Goal: Check status: Check status

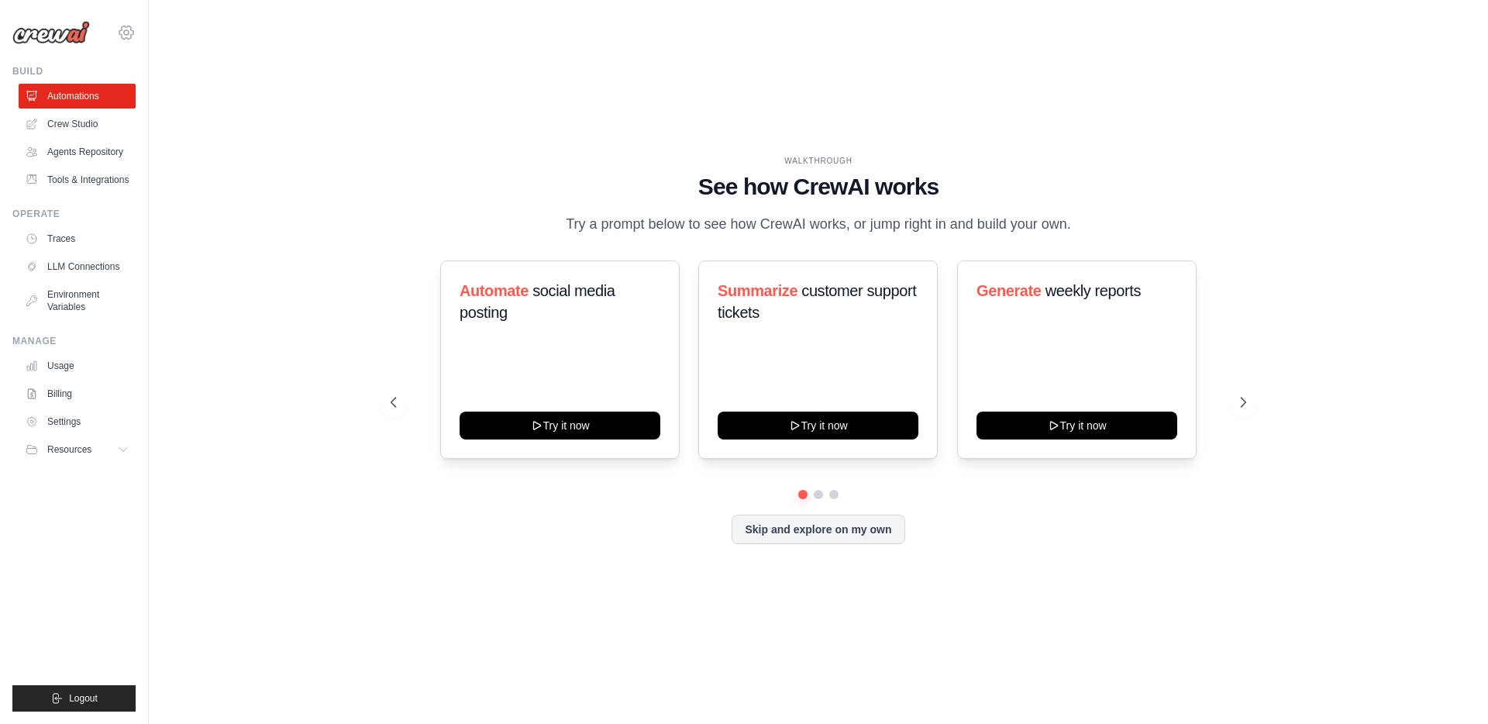
click at [128, 33] on icon at bounding box center [126, 32] width 5 height 5
click at [164, 95] on span "DS-DTS-Sandbox" at bounding box center [194, 96] width 122 height 16
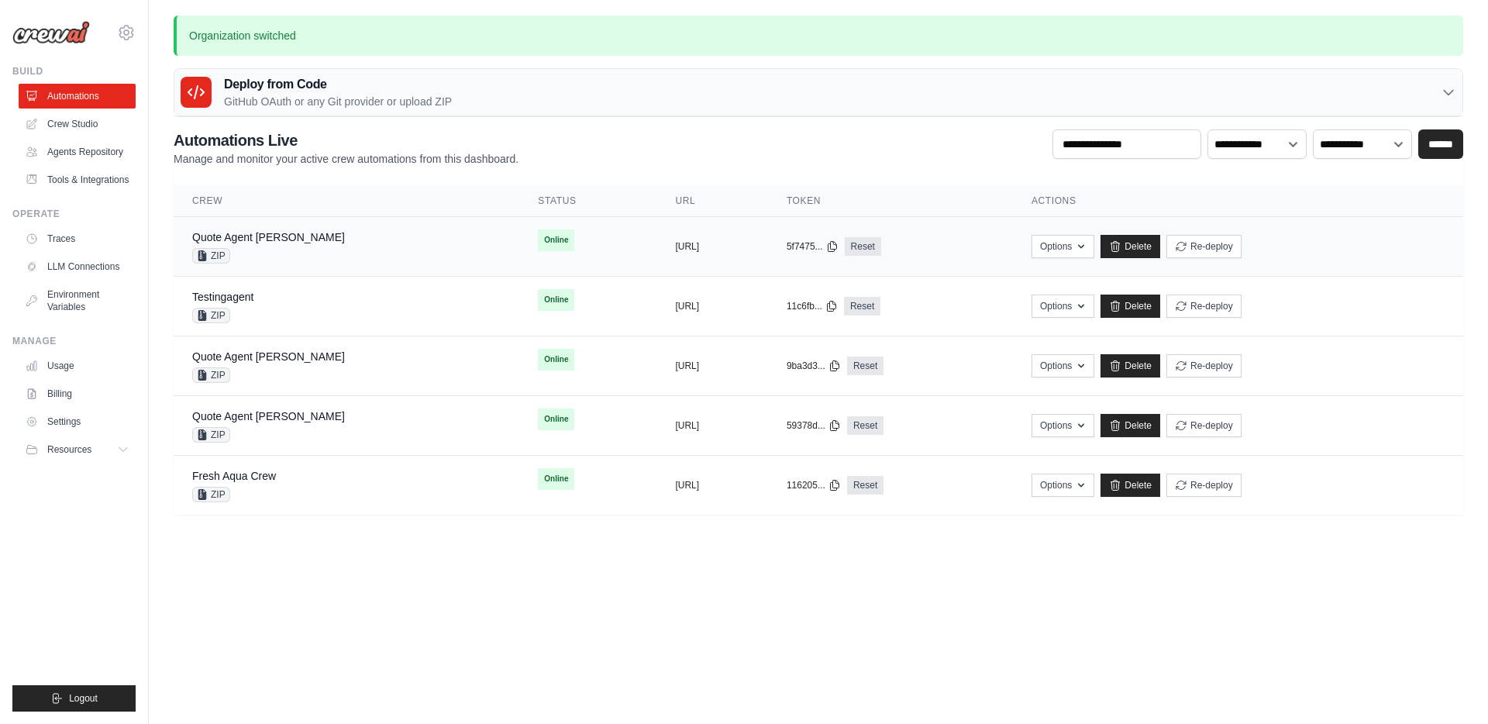
click at [343, 247] on div "Quote Agent Crewai ZIP" at bounding box center [346, 246] width 308 height 34
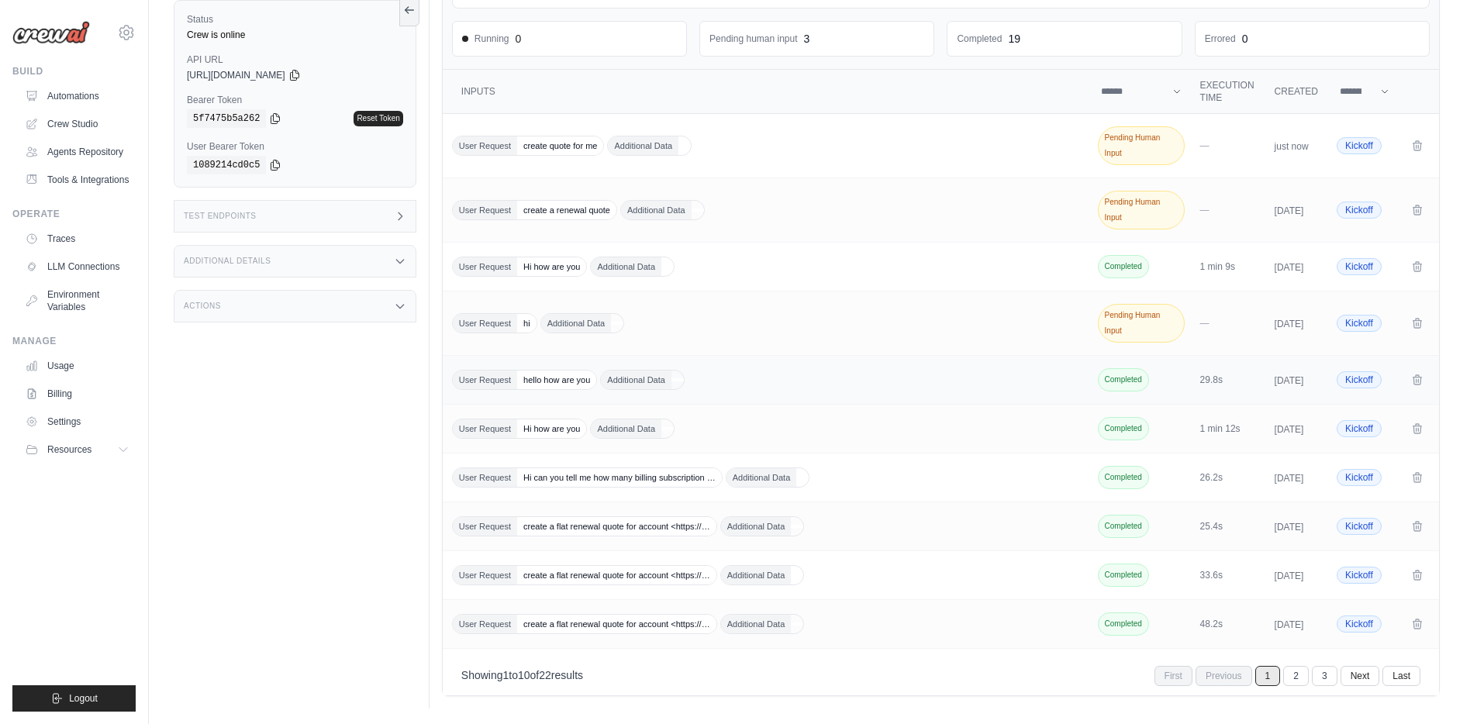
scroll to position [241, 0]
click at [1418, 316] on icon "Crew executions table" at bounding box center [1417, 322] width 12 height 12
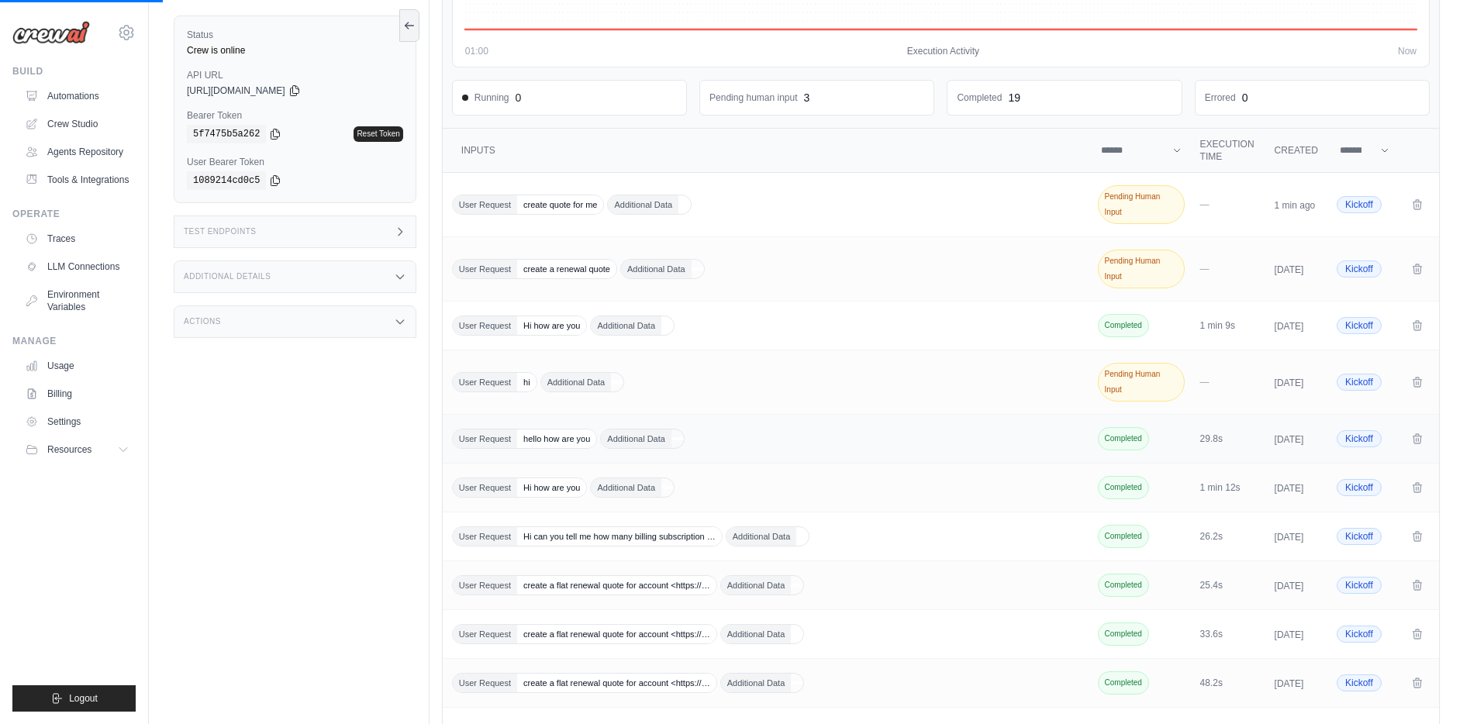
scroll to position [53, 0]
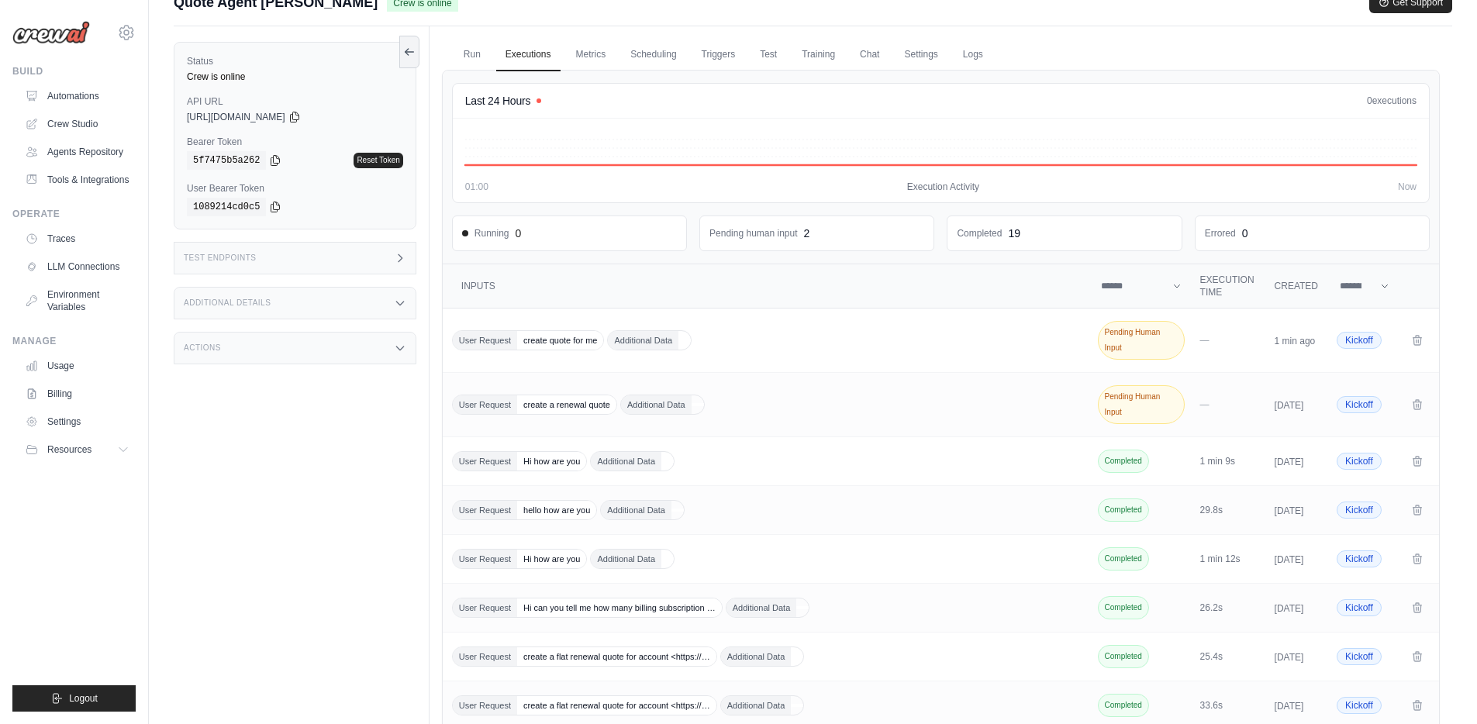
scroll to position [79, 0]
click at [1128, 398] on span "Pending Human Input" at bounding box center [1140, 402] width 87 height 39
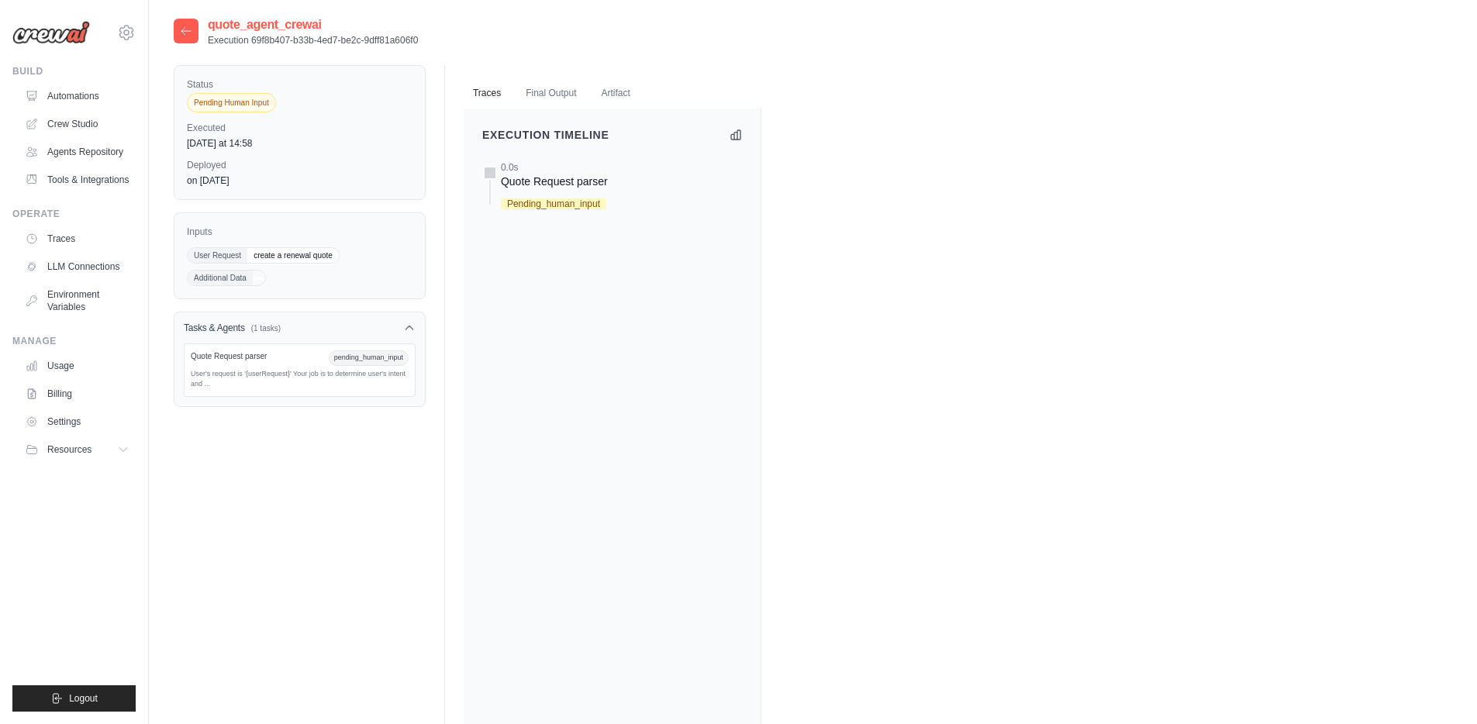
click at [559, 202] on span "Pending_human_input" at bounding box center [553, 203] width 105 height 11
click at [560, 177] on div "Quote Request parser" at bounding box center [554, 182] width 107 height 16
click at [187, 33] on icon at bounding box center [186, 31] width 12 height 12
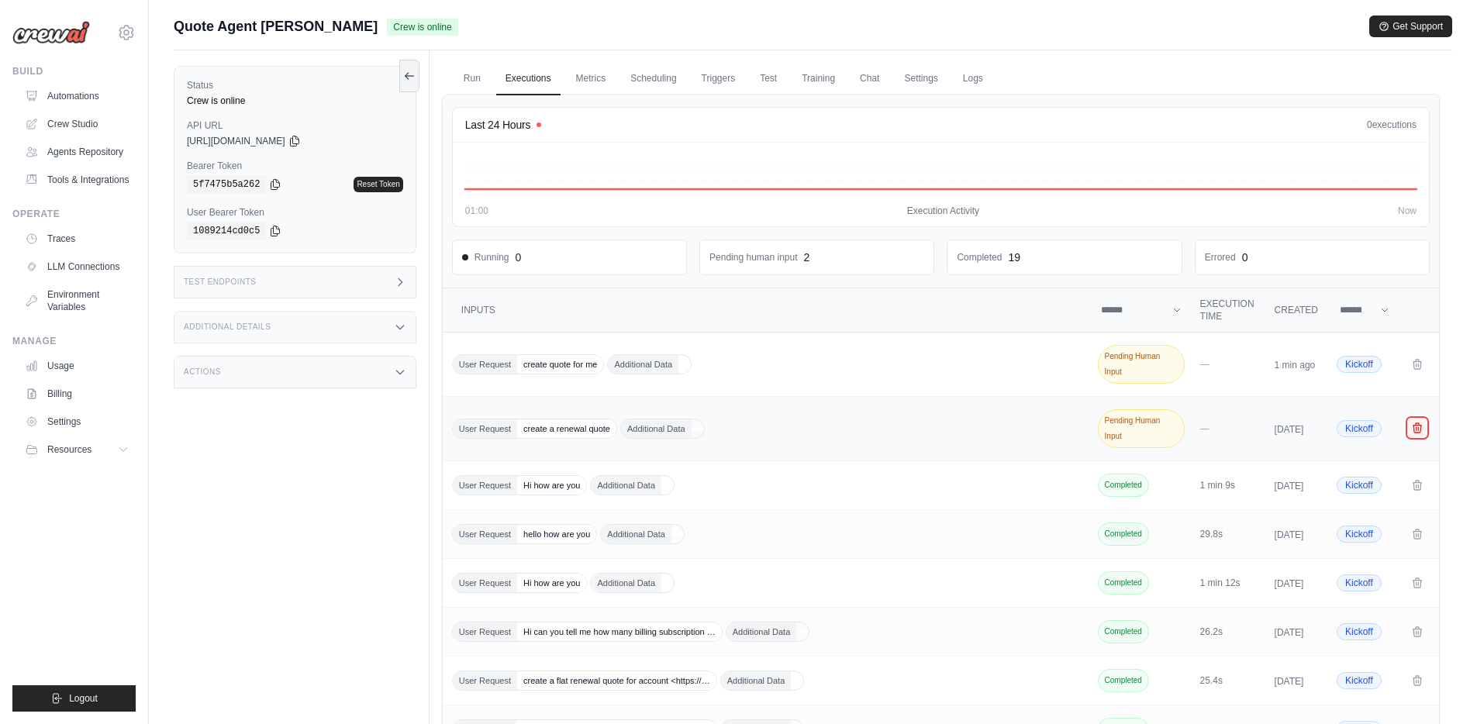
click at [1415, 428] on icon "Crew executions table" at bounding box center [1417, 427] width 9 height 9
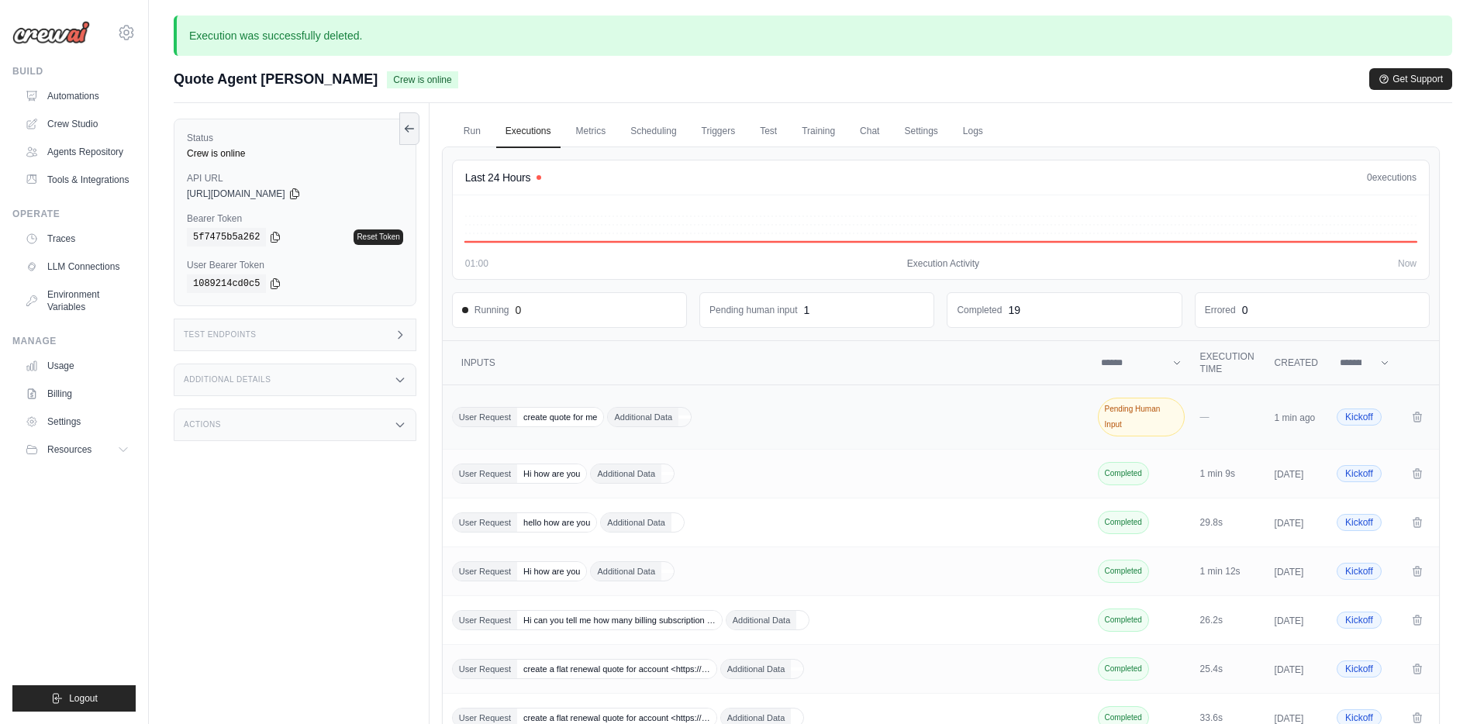
click at [746, 412] on div "User Request create quote for me Additional Data" at bounding box center [767, 417] width 630 height 20
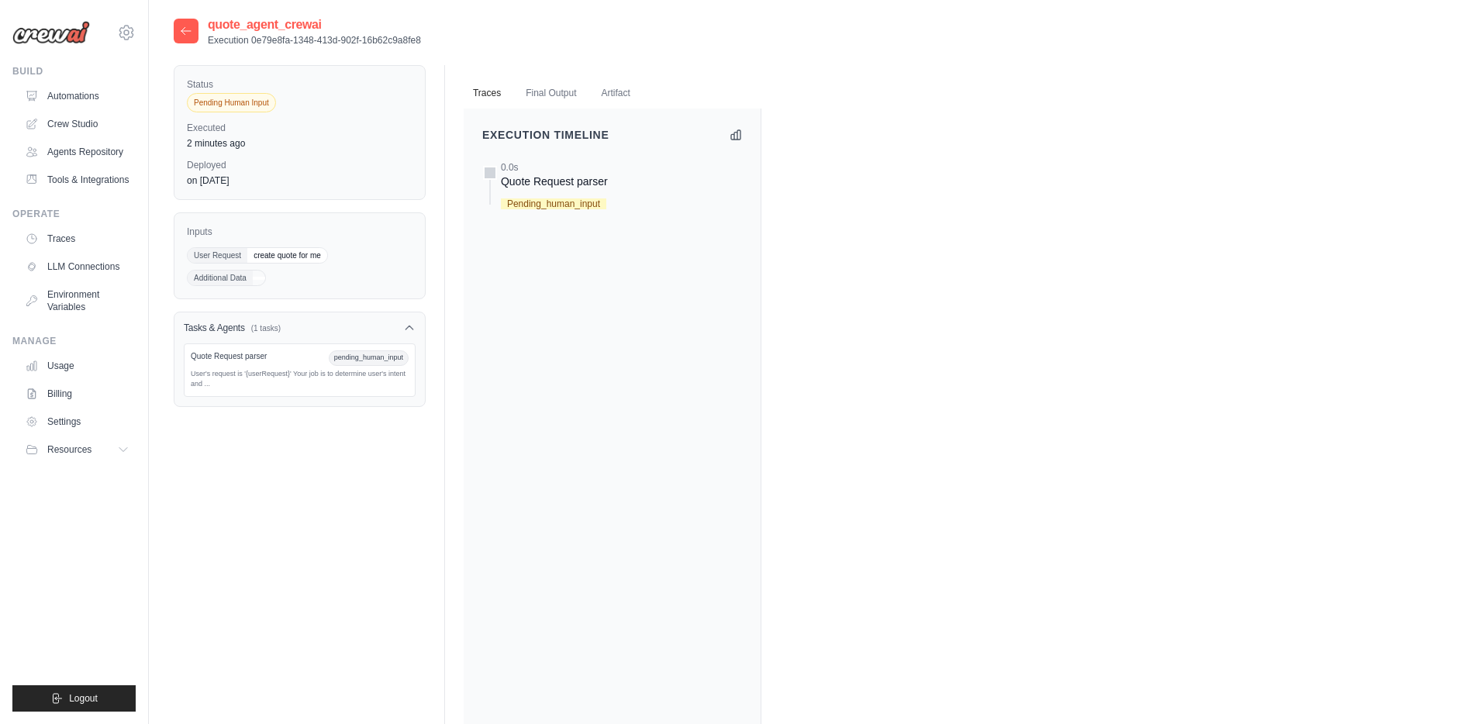
click at [548, 208] on span "Pending_human_input" at bounding box center [553, 203] width 105 height 11
click at [490, 174] on div at bounding box center [490, 173] width 14 height 14
click at [549, 136] on h2 "Execution Timeline" at bounding box center [545, 135] width 127 height 16
click at [550, 94] on button "Final Output" at bounding box center [550, 93] width 69 height 33
click at [615, 97] on button "Artifact" at bounding box center [615, 93] width 47 height 33
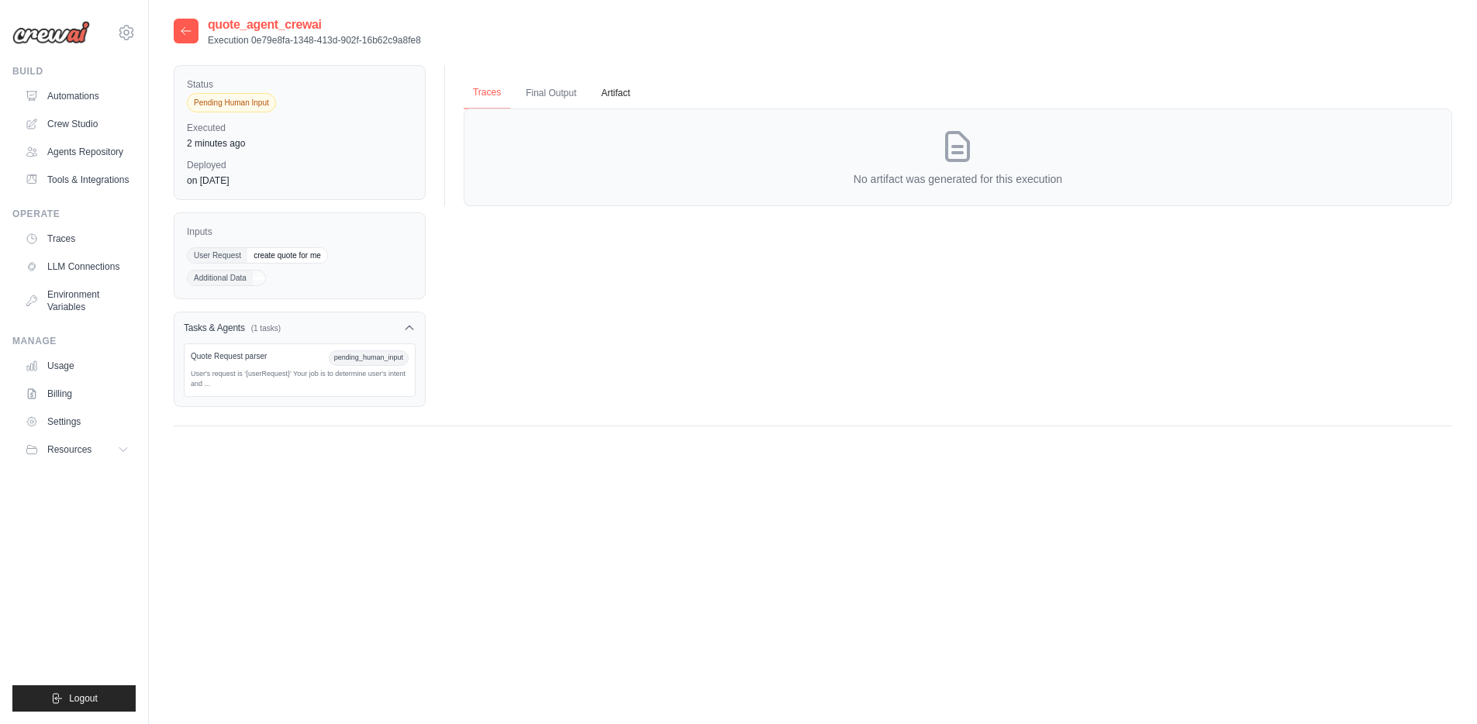
click at [482, 97] on button "Traces" at bounding box center [486, 93] width 47 height 33
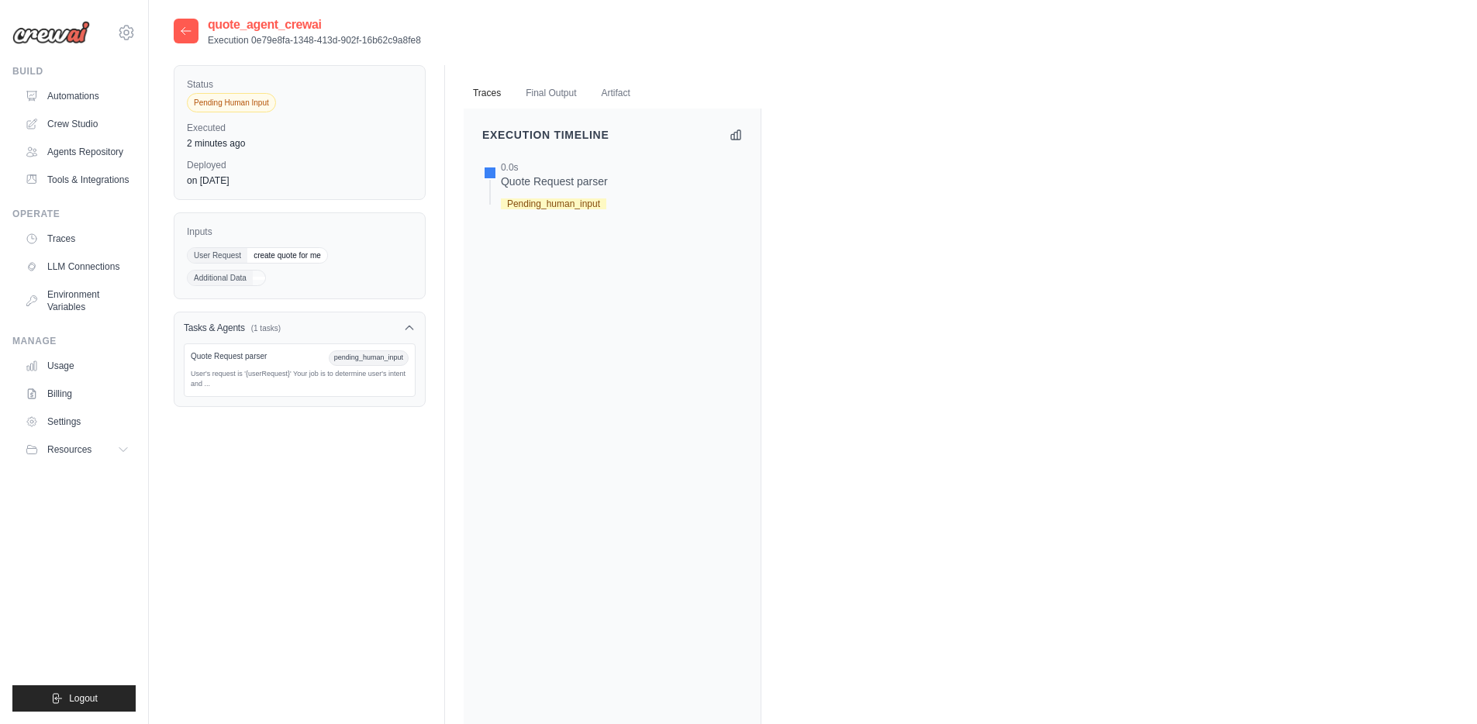
click at [187, 33] on icon at bounding box center [186, 31] width 12 height 12
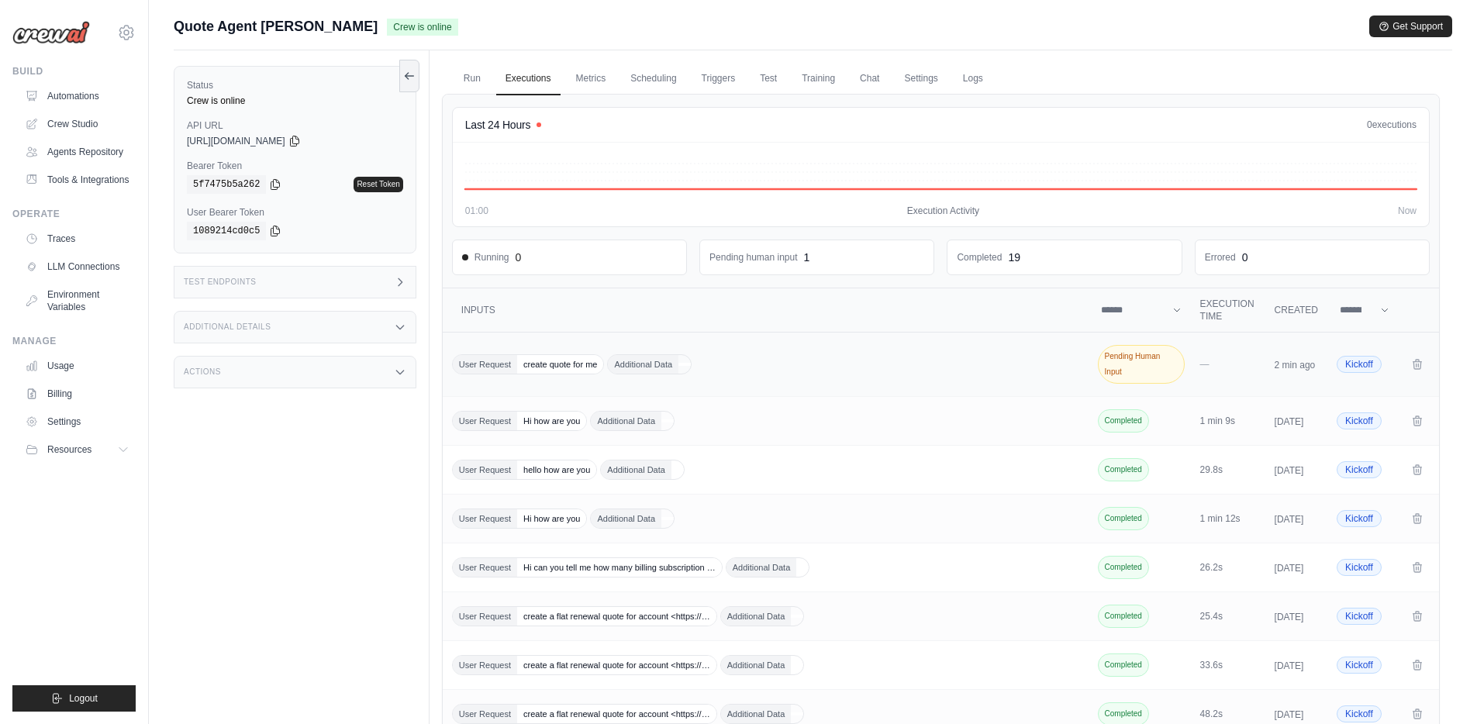
click at [767, 362] on div "User Request create quote for me Additional Data" at bounding box center [767, 364] width 630 height 20
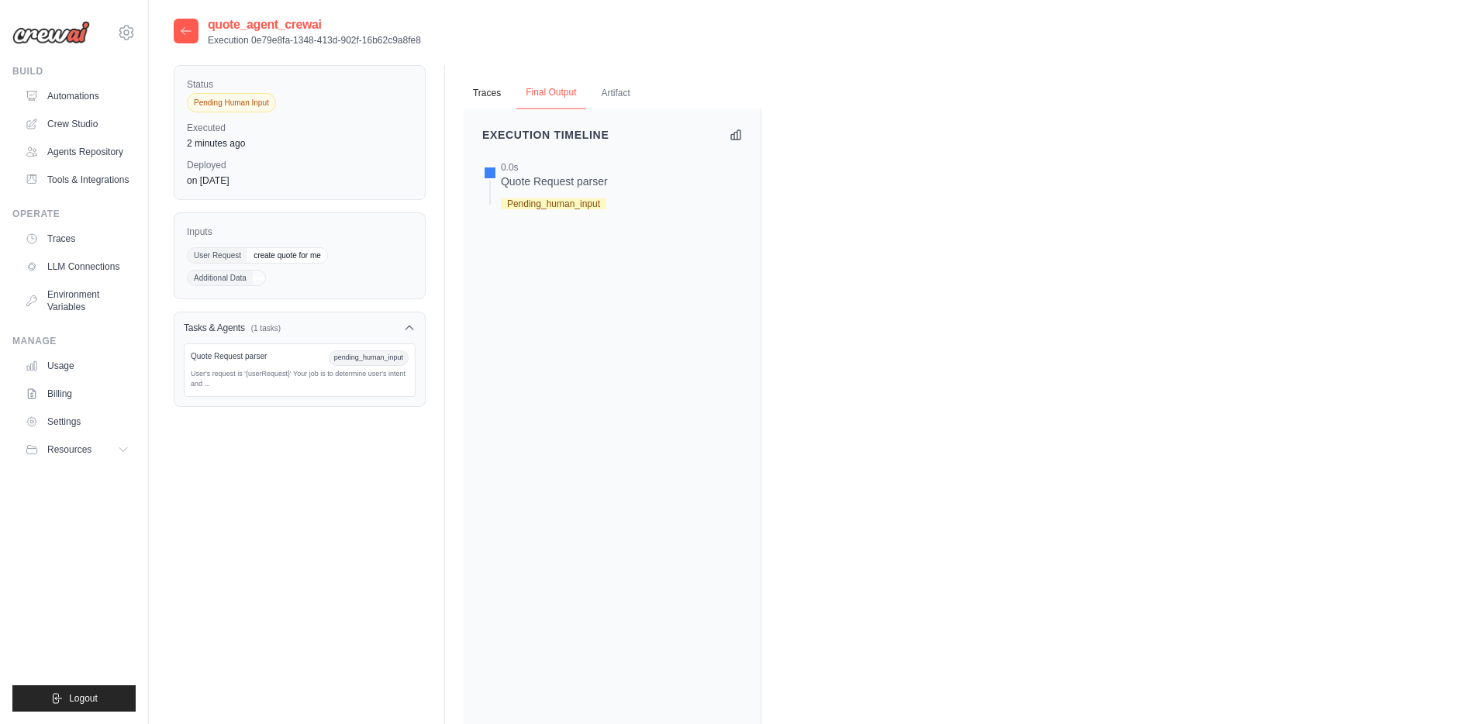
click at [543, 91] on button "Final Output" at bounding box center [550, 93] width 69 height 33
click at [177, 35] on div at bounding box center [186, 31] width 25 height 25
click at [181, 34] on icon at bounding box center [186, 31] width 12 height 12
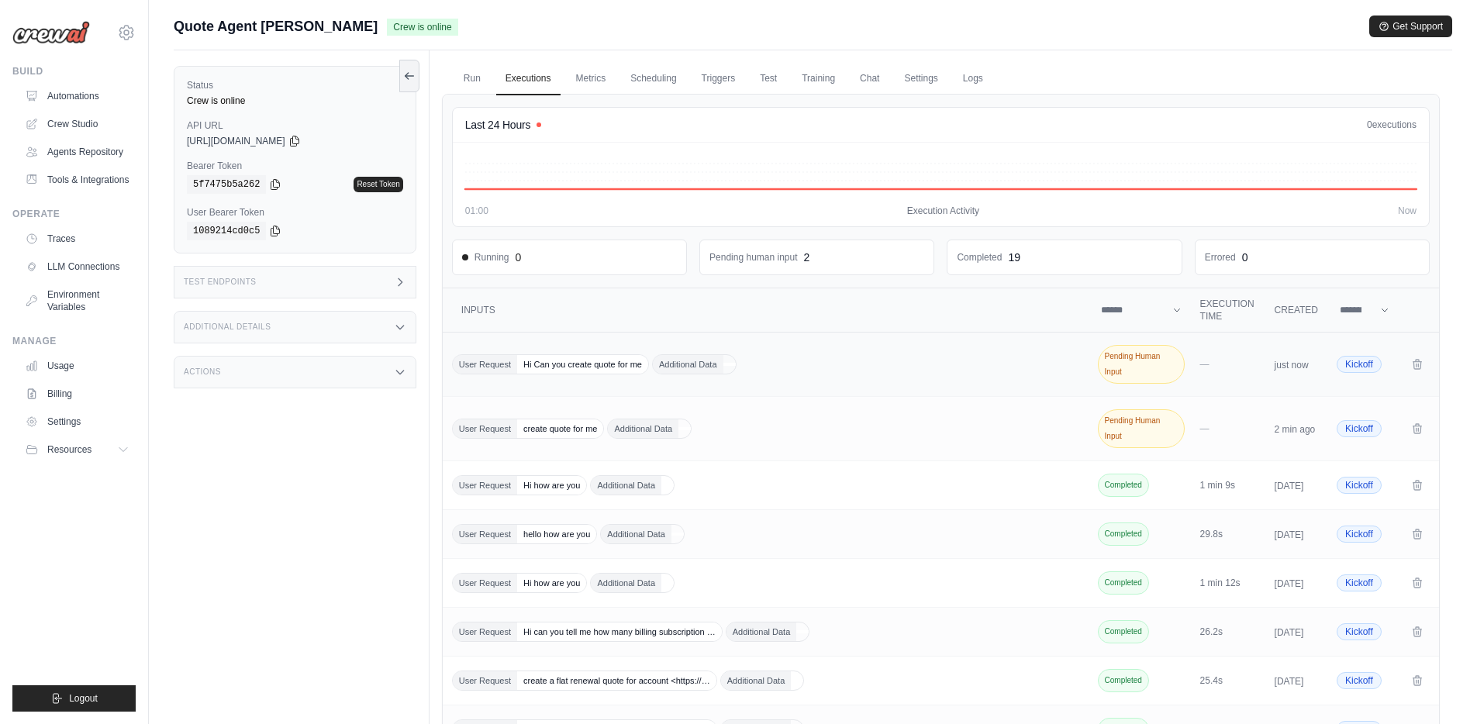
click at [810, 358] on div "User Request Hi Can you create quote for me Additional Data" at bounding box center [767, 364] width 630 height 20
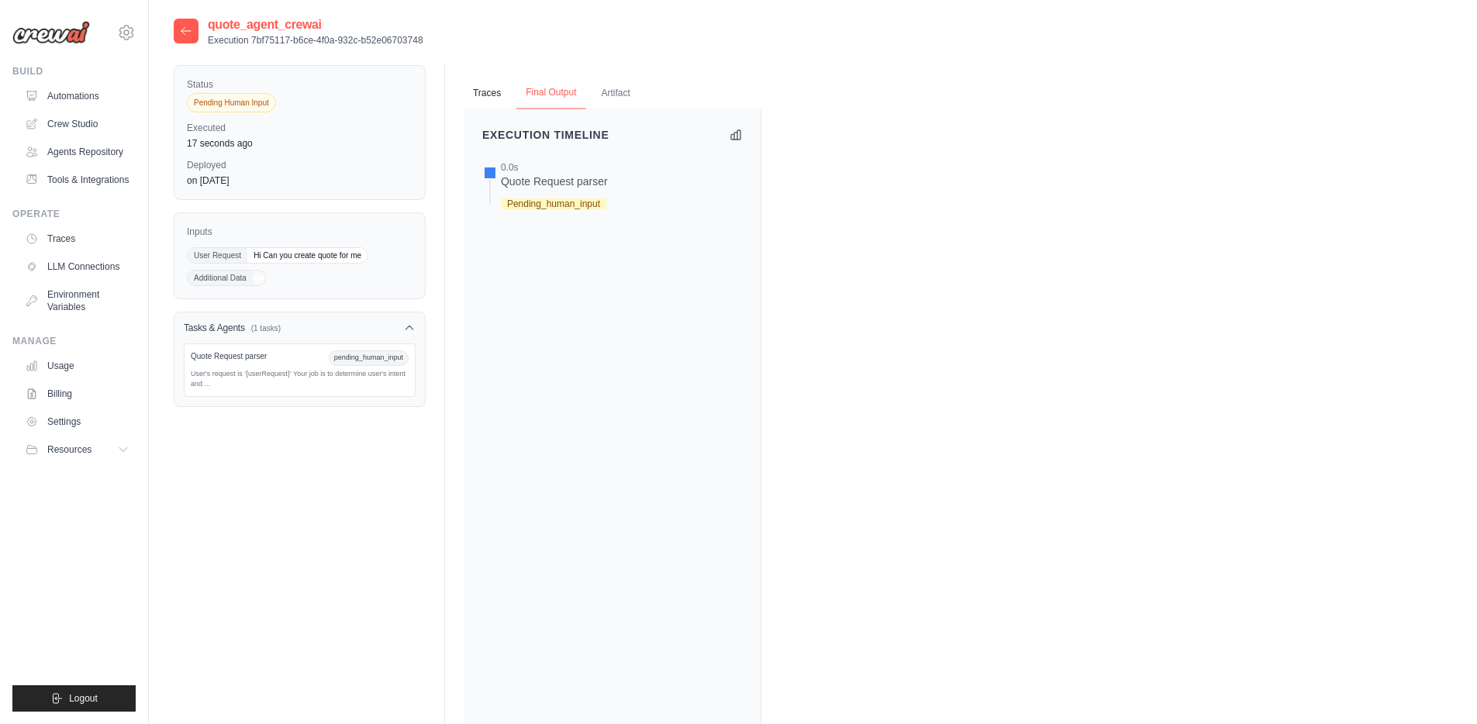
click at [560, 97] on button "Final Output" at bounding box center [550, 93] width 69 height 33
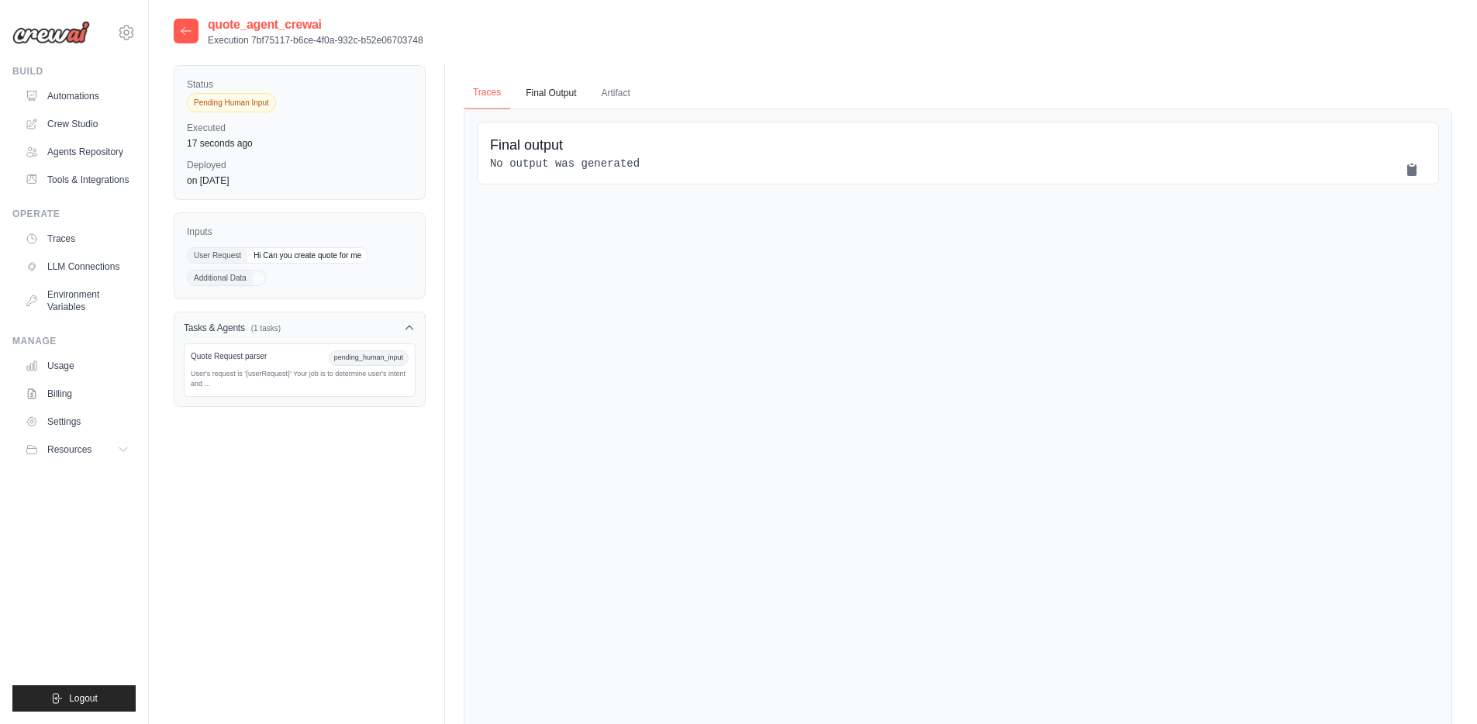
click at [491, 95] on button "Traces" at bounding box center [486, 93] width 47 height 33
click at [628, 84] on button "Artifact" at bounding box center [615, 93] width 47 height 33
click at [470, 92] on button "Traces" at bounding box center [486, 93] width 47 height 33
click at [186, 35] on icon at bounding box center [186, 31] width 12 height 12
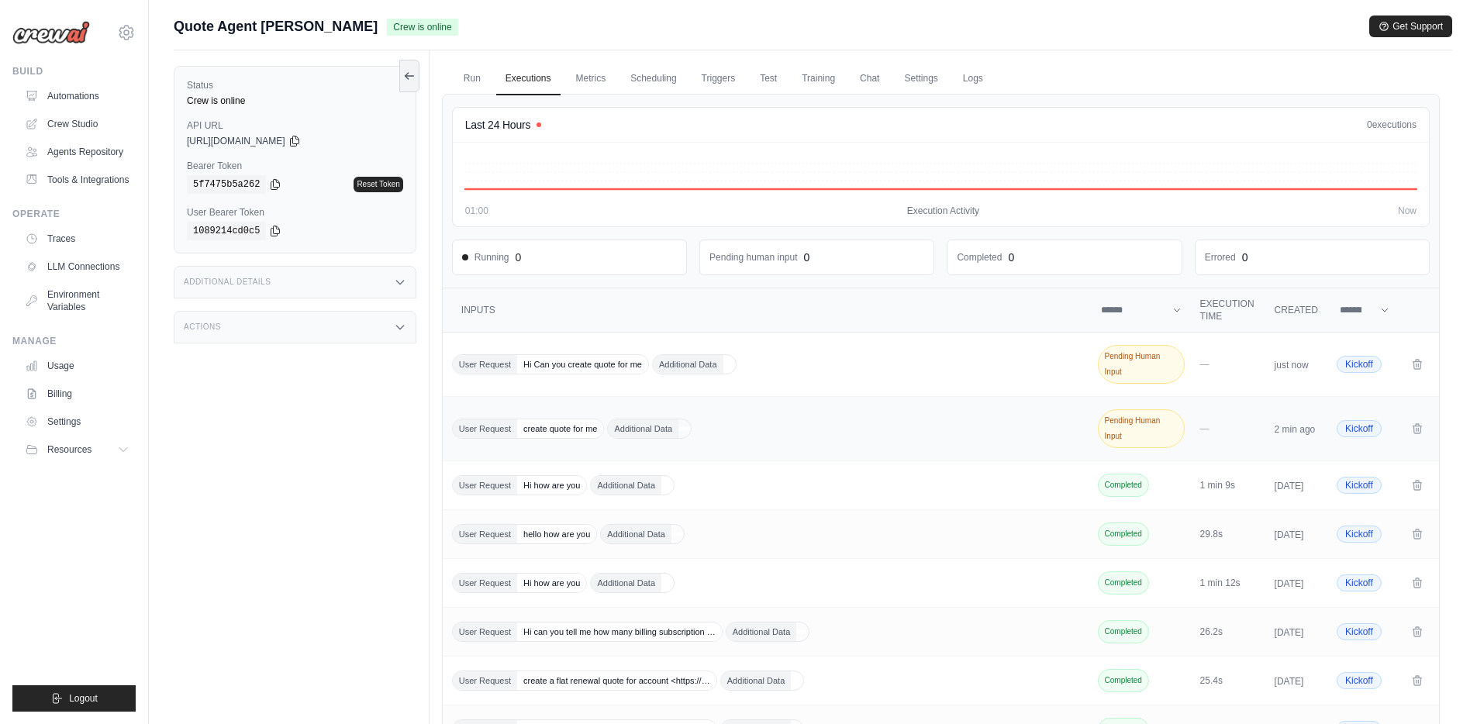
click at [737, 429] on div "User Request create quote for me Additional Data" at bounding box center [767, 429] width 630 height 20
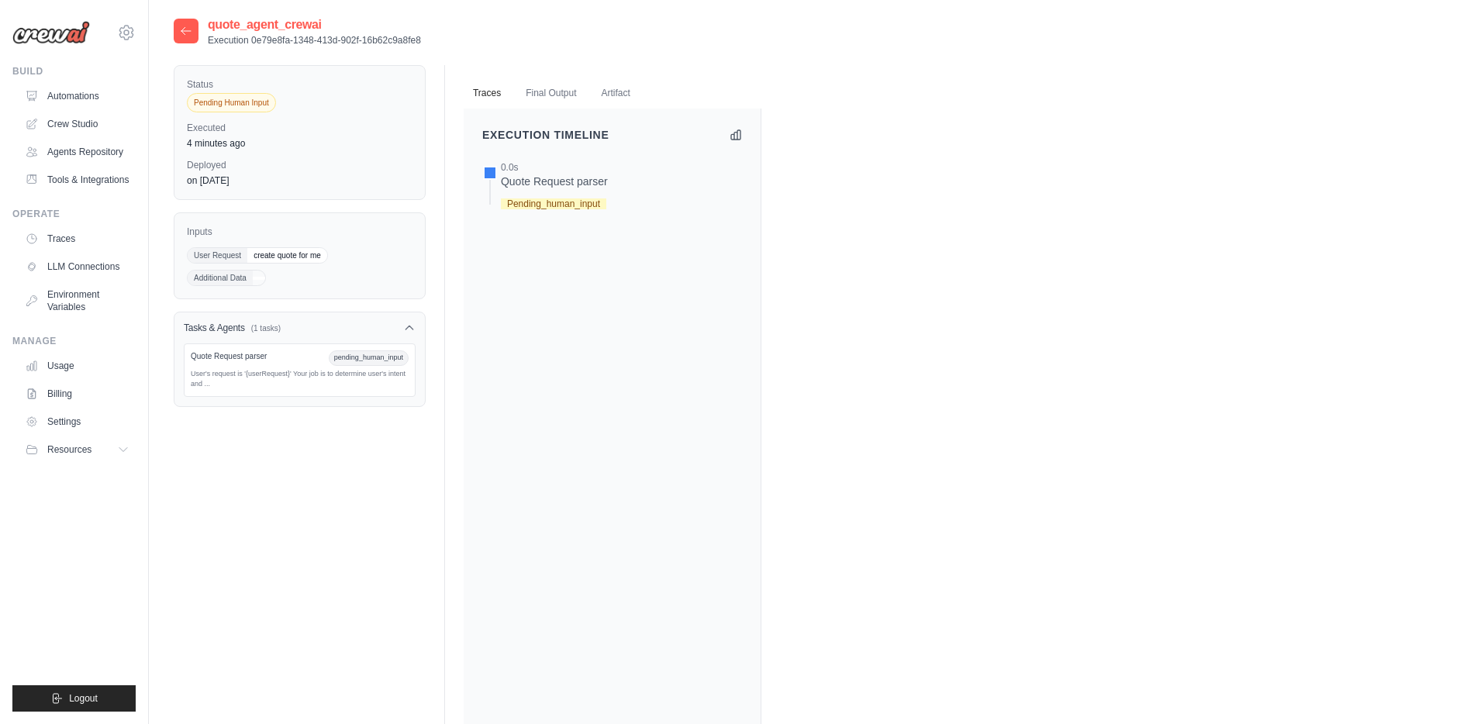
click at [195, 30] on div at bounding box center [186, 31] width 25 height 25
click at [187, 31] on icon at bounding box center [185, 30] width 9 height 7
